Goal: Task Accomplishment & Management: Use online tool/utility

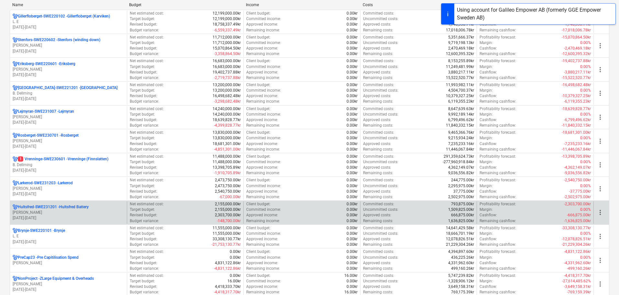
scroll to position [97, 0]
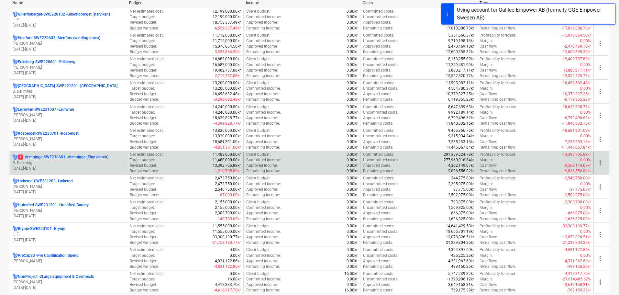
click at [52, 164] on p "B. Dellming" at bounding box center [69, 163] width 112 height 6
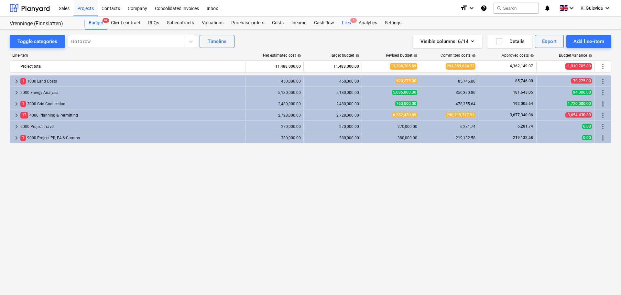
click at [345, 23] on div "Files 1" at bounding box center [346, 23] width 17 height 13
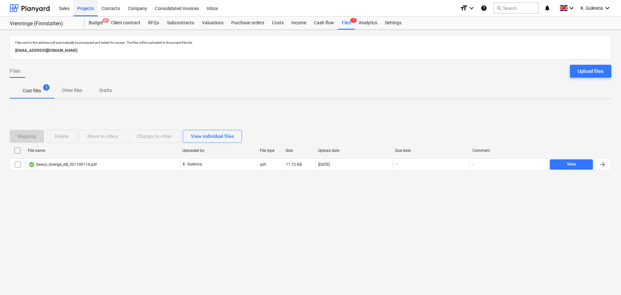
click at [90, 8] on div "Projects" at bounding box center [85, 8] width 24 height 17
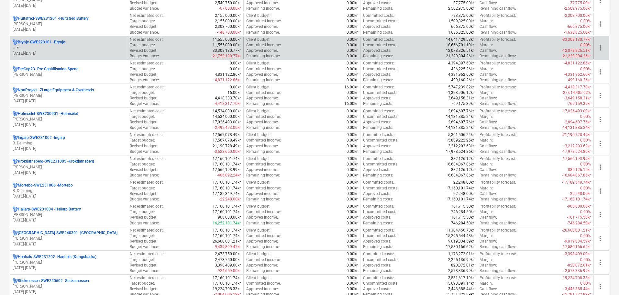
scroll to position [388, 0]
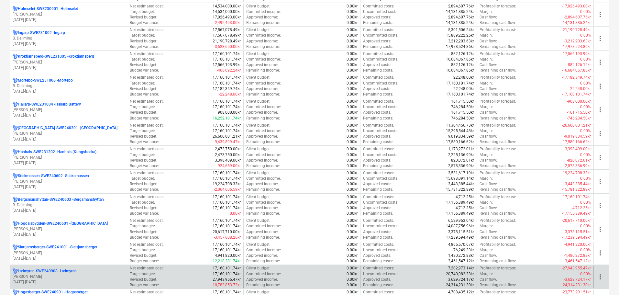
click at [84, 275] on p "[PERSON_NAME]" at bounding box center [69, 277] width 112 height 6
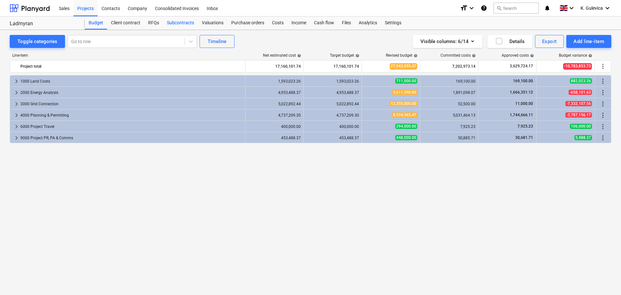
click at [180, 21] on div "Subcontracts" at bounding box center [180, 23] width 35 height 13
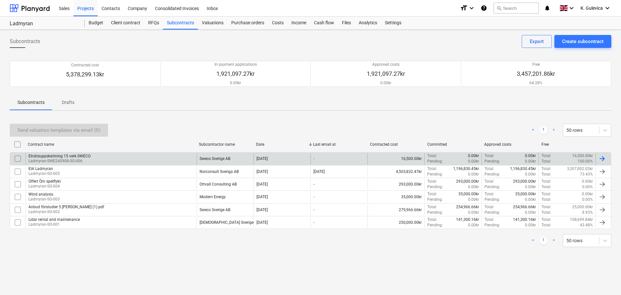
click at [183, 160] on div "Elnätsuppskattning 15 verk SWECO Ladmyran-SWE240908-SO-006" at bounding box center [111, 158] width 171 height 11
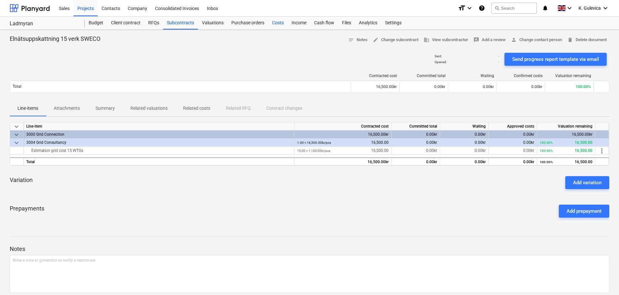
click at [278, 22] on div "Costs" at bounding box center [277, 23] width 19 height 13
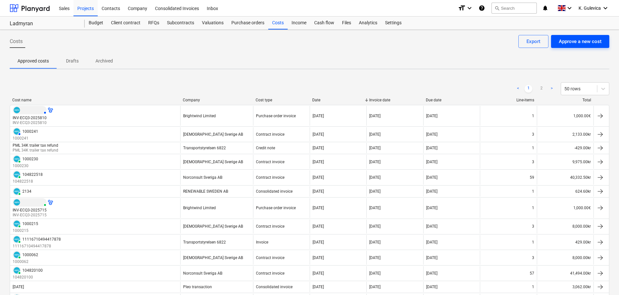
click at [587, 43] on div "Approve a new cost" at bounding box center [580, 41] width 43 height 8
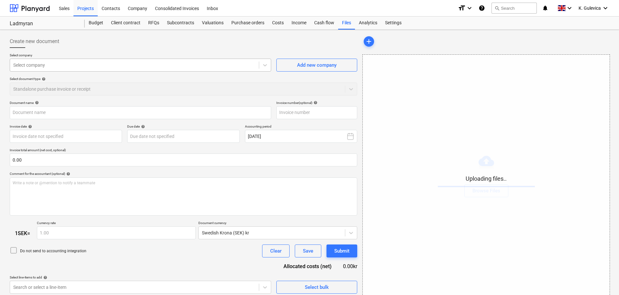
click at [118, 65] on div at bounding box center [134, 65] width 242 height 6
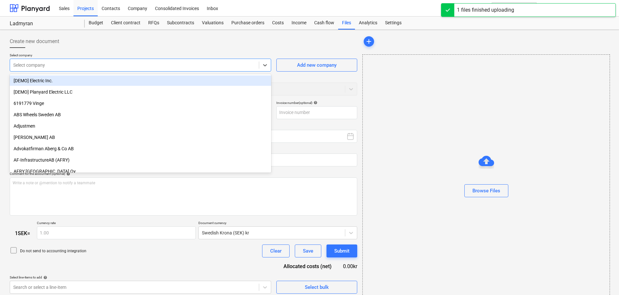
type input "Sweco_Sverige_AB_301149387.pdf"
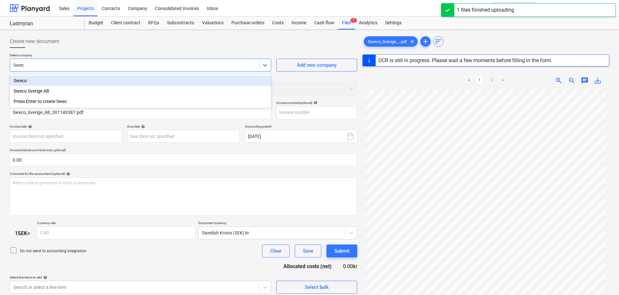
type input "Sweco"
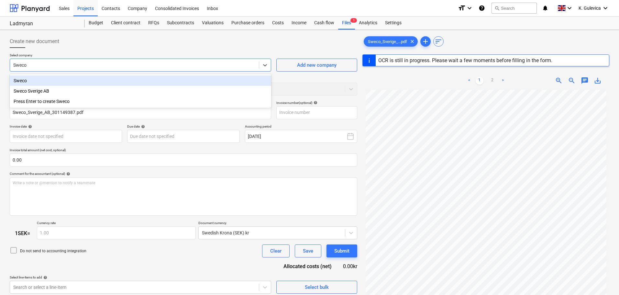
type input "301149387"
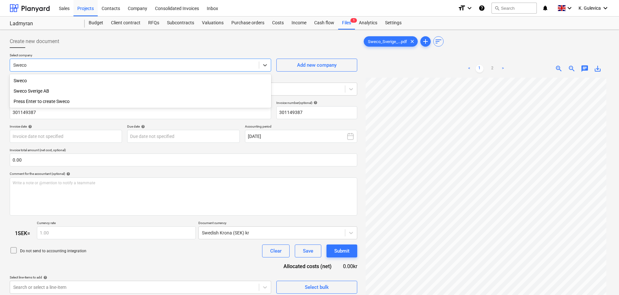
click at [28, 91] on div "Sweco Sverige AB" at bounding box center [141, 91] width 262 height 10
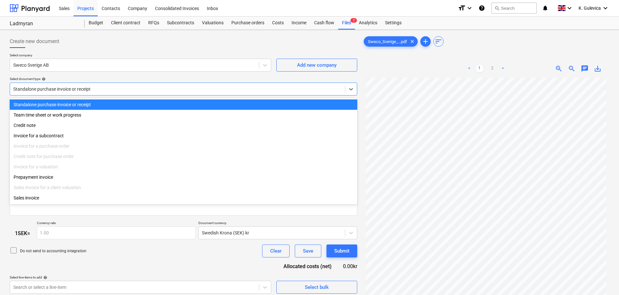
click at [74, 87] on div at bounding box center [177, 89] width 329 height 6
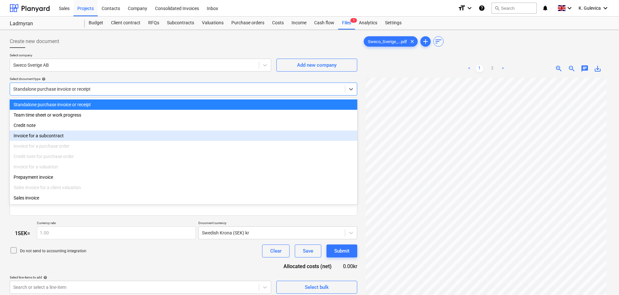
click at [59, 138] on div "Invoice for a subcontract" at bounding box center [184, 135] width 348 height 10
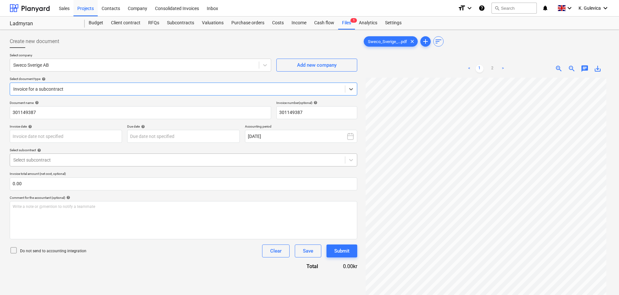
click at [83, 160] on div at bounding box center [177, 160] width 329 height 6
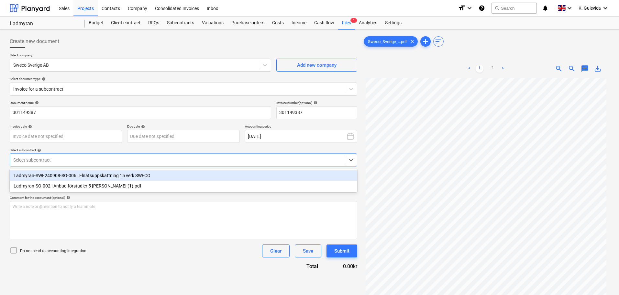
click at [175, 175] on div "Ladmyran-SWE240908-SO-006 | Elnätsuppskattning 15 verk SWECO" at bounding box center [184, 175] width 348 height 10
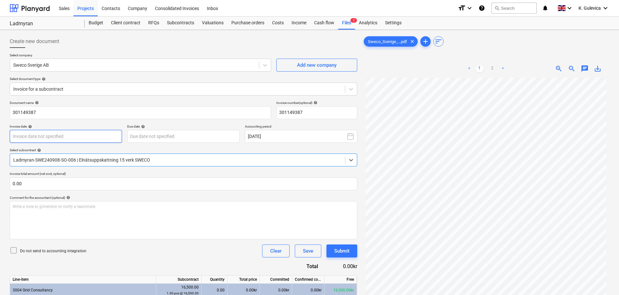
click at [76, 136] on body "Sales Projects Contacts Company Consolidated Invoices Inbox format_size keyboar…" at bounding box center [309, 147] width 619 height 295
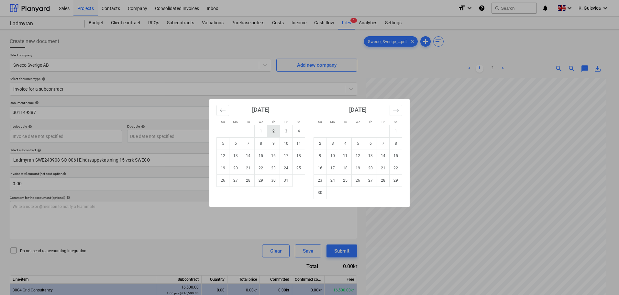
click at [273, 131] on td "2" at bounding box center [273, 131] width 13 height 12
type input "[DATE]"
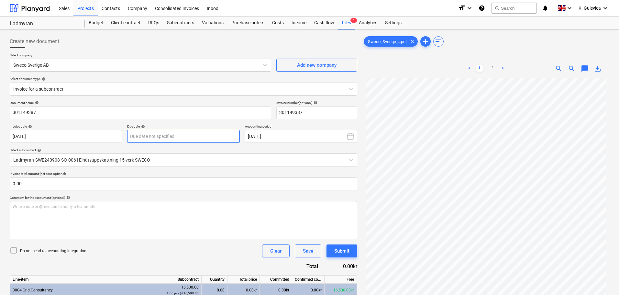
click at [191, 136] on body "Sales Projects Contacts Company Consolidated Invoices Inbox format_size keyboar…" at bounding box center [309, 147] width 619 height 295
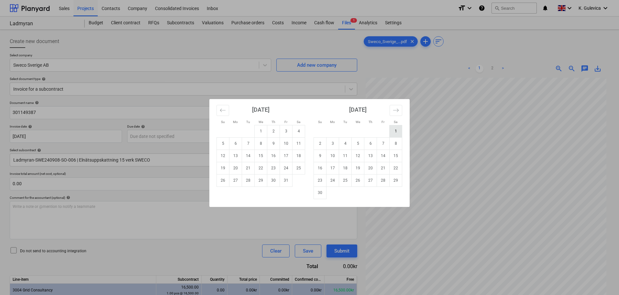
click at [390, 131] on td "1" at bounding box center [396, 131] width 13 height 12
type input "[DATE]"
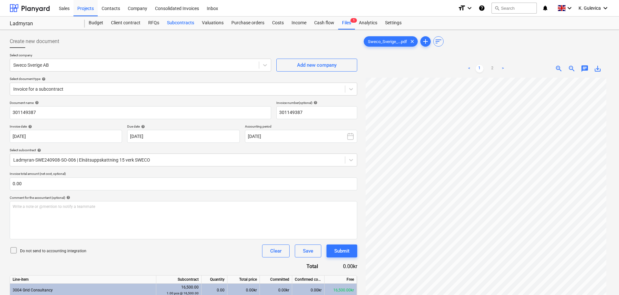
click at [178, 23] on div "Subcontracts" at bounding box center [180, 23] width 35 height 13
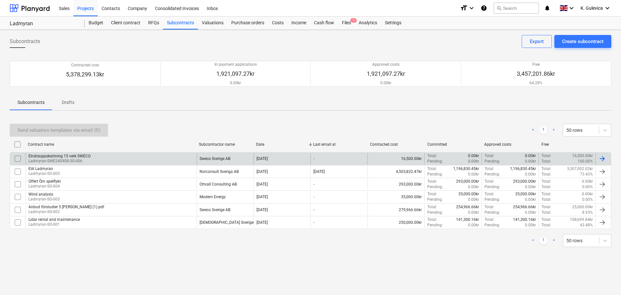
click at [205, 159] on div "Sweco Sverige AB" at bounding box center [215, 158] width 31 height 5
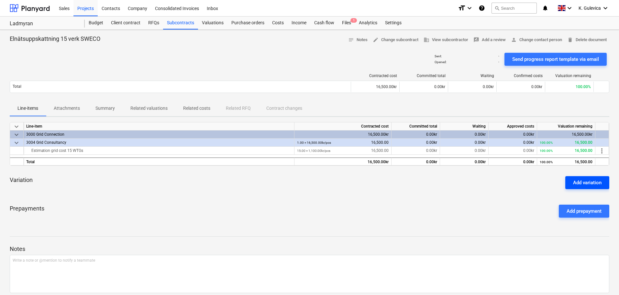
click at [585, 185] on div "Add variation" at bounding box center [587, 182] width 28 height 8
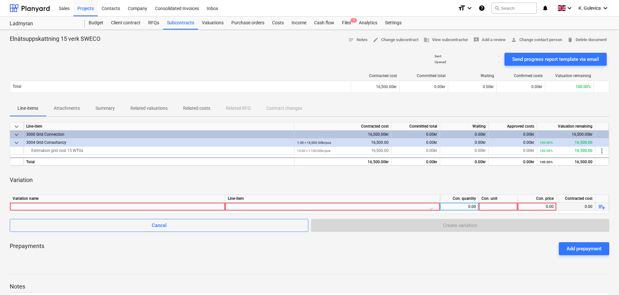
click at [105, 207] on div at bounding box center [118, 207] width 210 height 8
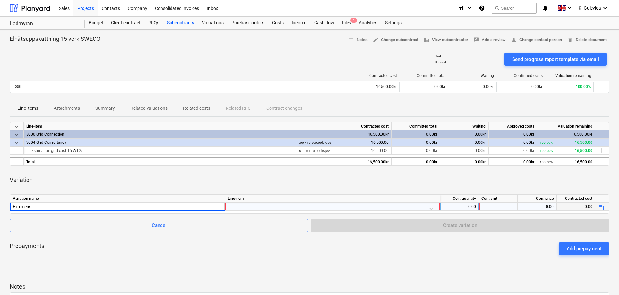
type input "Extra cost"
click at [239, 206] on div at bounding box center [332, 208] width 209 height 11
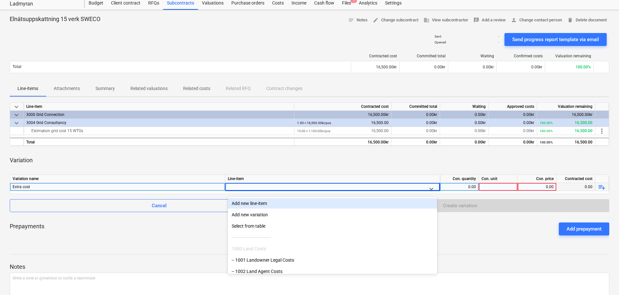
scroll to position [23, 0]
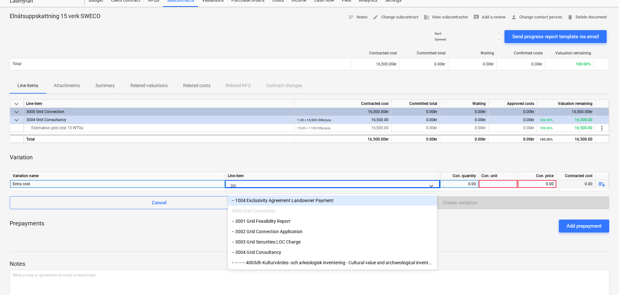
type input "3004"
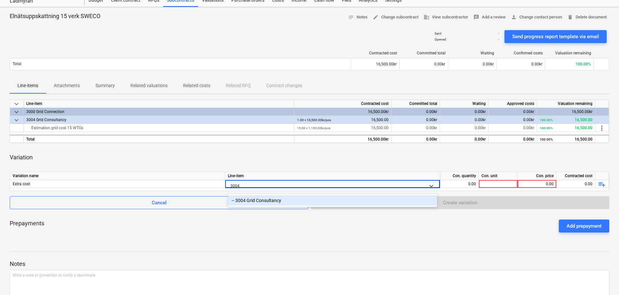
click at [269, 204] on div "-- 3004 Grid Consultancy" at bounding box center [332, 200] width 209 height 10
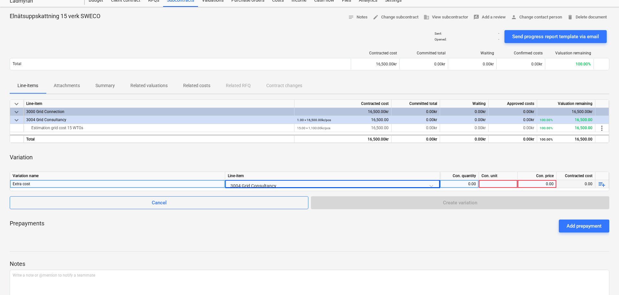
click at [477, 185] on div "0.00" at bounding box center [459, 184] width 39 height 8
type input "1"
click at [498, 185] on div at bounding box center [498, 184] width 39 height 8
type input "1"
click at [529, 183] on div "0.00" at bounding box center [536, 184] width 33 height 8
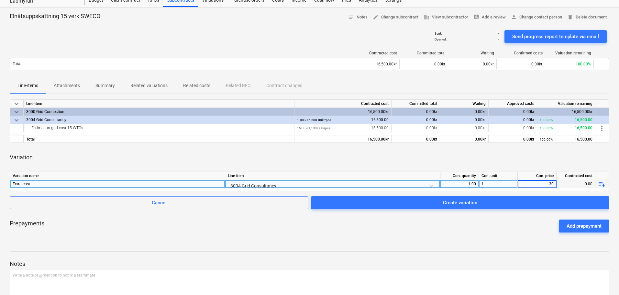
type input "300"
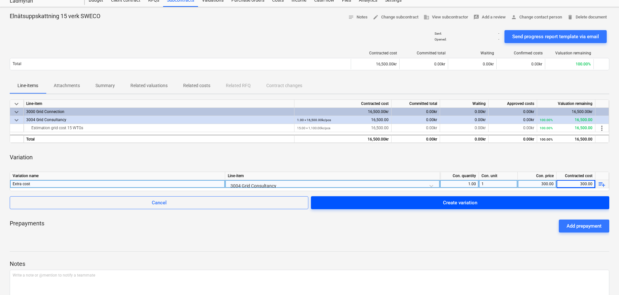
click at [472, 204] on div "Create variation" at bounding box center [460, 202] width 34 height 8
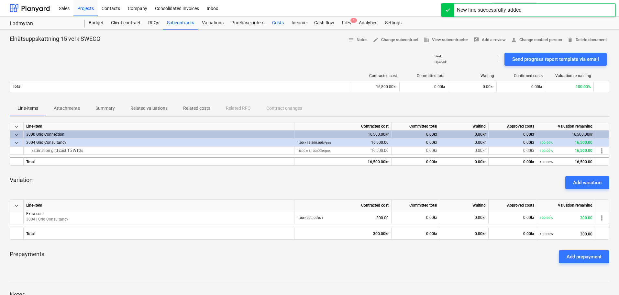
click at [274, 24] on div "Costs" at bounding box center [277, 23] width 19 height 13
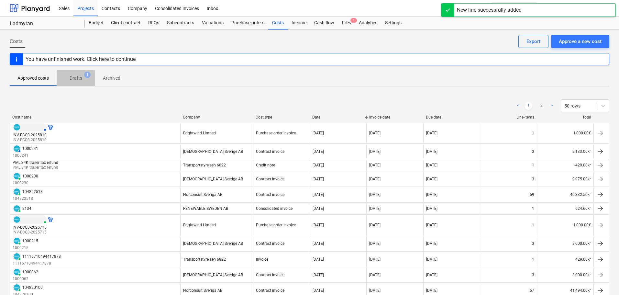
click at [76, 77] on p "Drafts" at bounding box center [76, 78] width 13 height 7
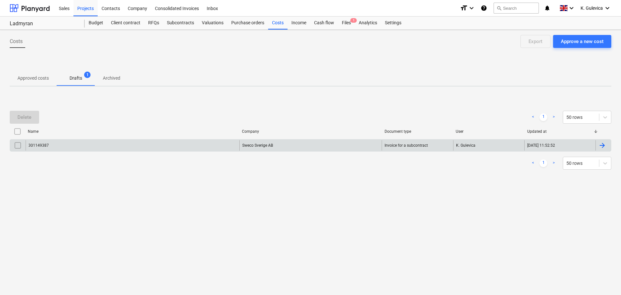
click at [196, 147] on div "301149387" at bounding box center [133, 145] width 214 height 10
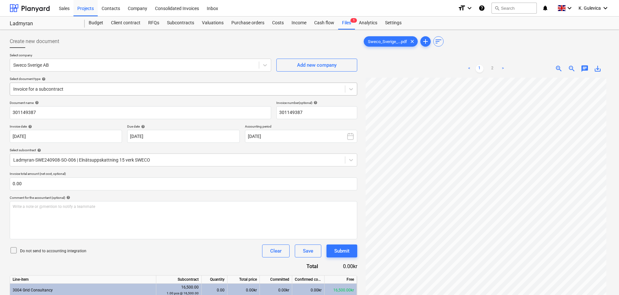
click at [100, 90] on div at bounding box center [177, 89] width 329 height 6
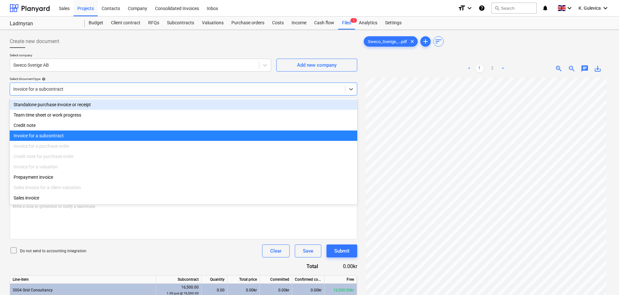
click at [93, 105] on div "Standalone purchase invoice or receipt" at bounding box center [184, 104] width 348 height 10
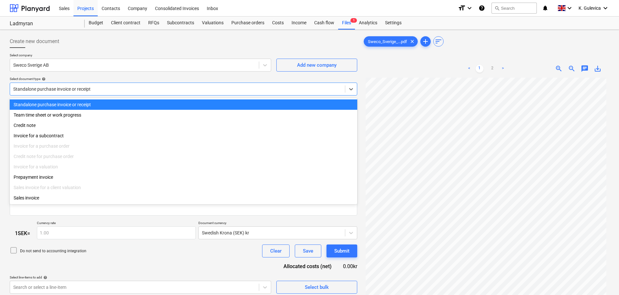
click at [104, 89] on div at bounding box center [177, 89] width 329 height 6
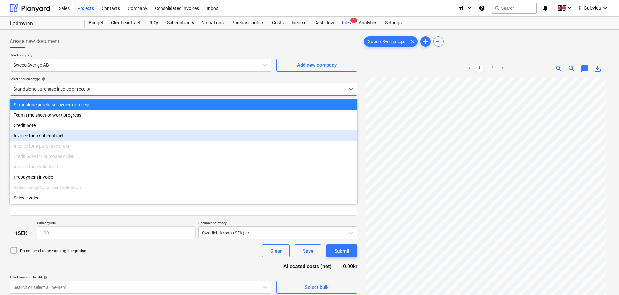
click at [95, 137] on div "Invoice for a subcontract" at bounding box center [184, 135] width 348 height 10
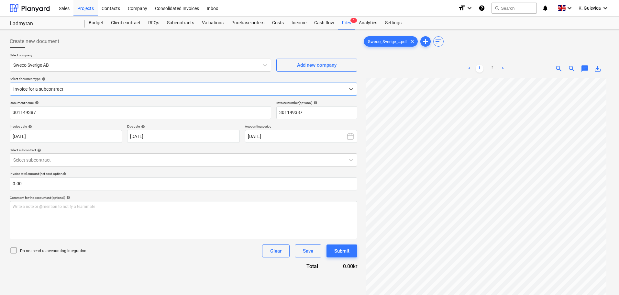
click at [97, 161] on div at bounding box center [177, 160] width 329 height 6
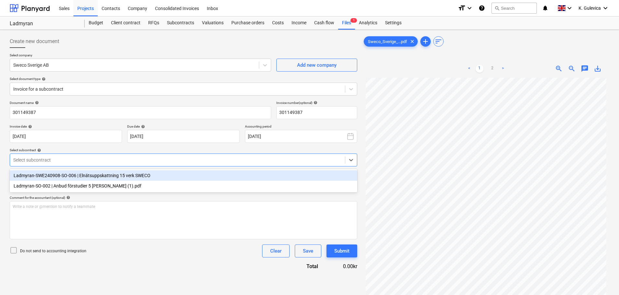
click at [100, 176] on div "Ladmyran-SWE240908-SO-006 | Elnätsuppskattning 15 verk SWECO" at bounding box center [184, 175] width 348 height 10
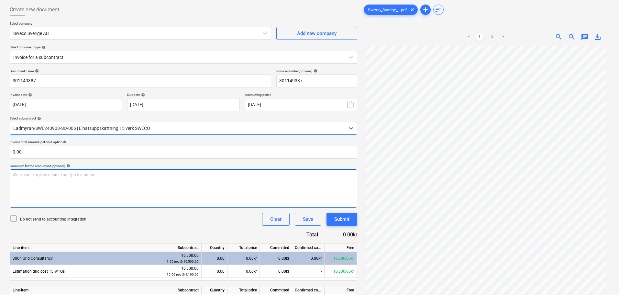
scroll to position [70, 0]
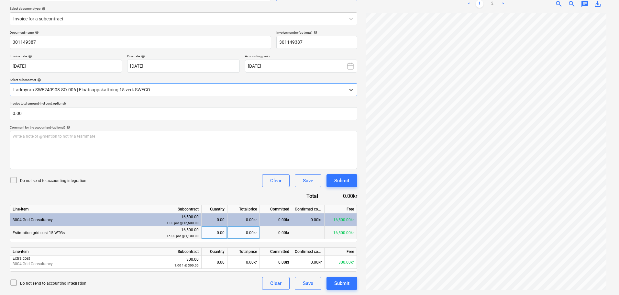
click at [215, 234] on div "0.00" at bounding box center [214, 232] width 20 height 13
type input "1"
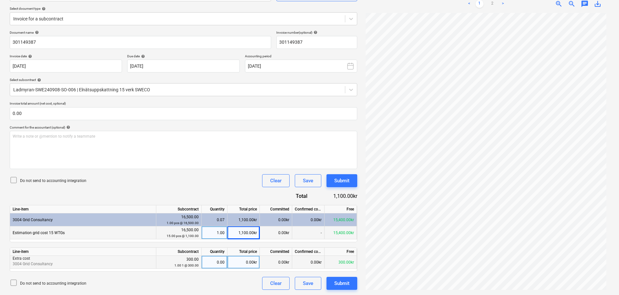
click at [212, 266] on div "0.00" at bounding box center [214, 262] width 20 height 13
type input "1"
click at [222, 230] on div "1.00" at bounding box center [214, 232] width 20 height 13
type input "15"
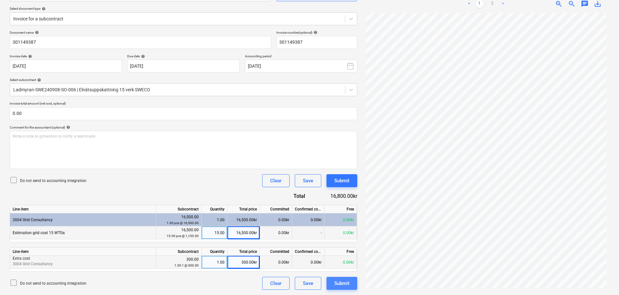
click at [342, 283] on div "Submit" at bounding box center [341, 283] width 15 height 8
